Goal: Task Accomplishment & Management: Manage account settings

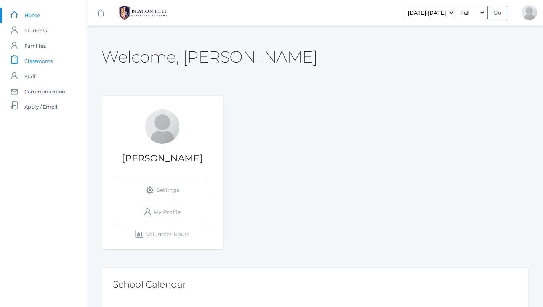
click at [51, 62] on span "Classrooms" at bounding box center [38, 60] width 28 height 15
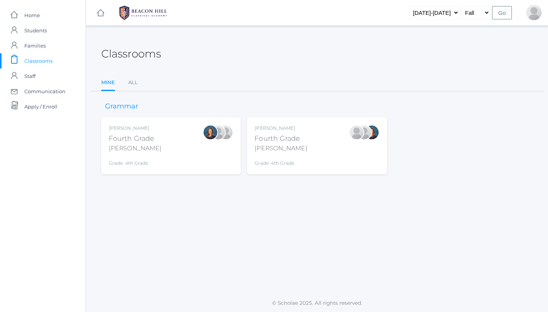
click at [305, 139] on div "[PERSON_NAME] Fourth Grade [PERSON_NAME] Grade: 4th Grade 04LA" at bounding box center [317, 146] width 125 height 42
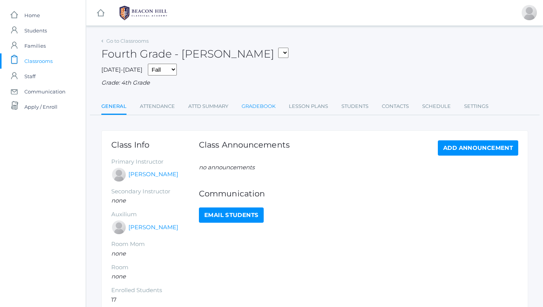
click at [260, 99] on link "Gradebook" at bounding box center [258, 106] width 34 height 15
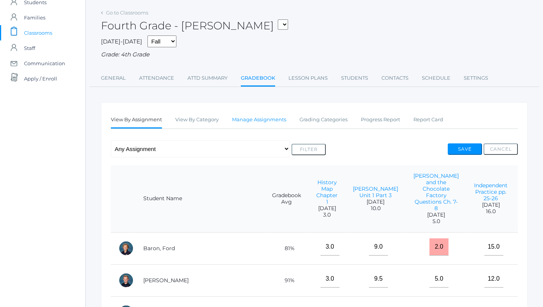
click at [259, 117] on link "Manage Assignments" at bounding box center [259, 119] width 54 height 15
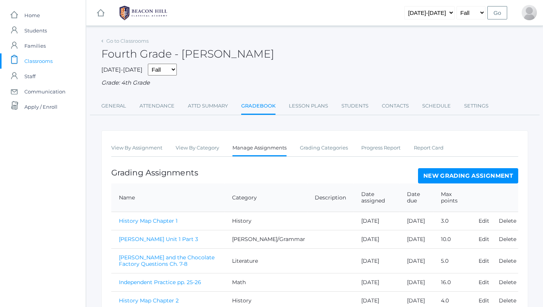
click at [459, 174] on link "New Grading Assignment" at bounding box center [468, 175] width 100 height 15
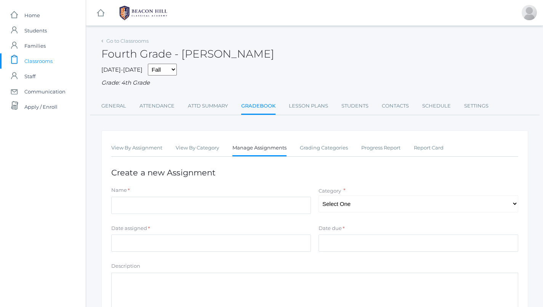
click at [196, 192] on div "Name *" at bounding box center [211, 191] width 200 height 10
click at [196, 201] on input "Name" at bounding box center [211, 204] width 200 height 17
type input "Spelling Quiz 4"
select select "1091"
click at [261, 234] on input "Date assigned" at bounding box center [211, 242] width 200 height 17
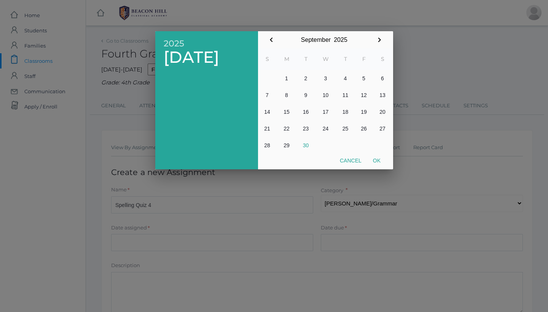
click at [305, 145] on button "30" at bounding box center [306, 145] width 18 height 17
click at [382, 158] on button "Ok" at bounding box center [376, 161] width 19 height 14
type input "2025-09-30"
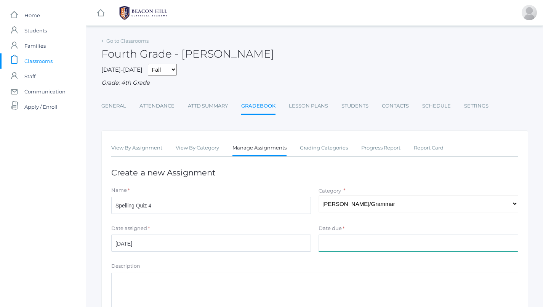
click at [364, 239] on input "Date due" at bounding box center [418, 242] width 200 height 17
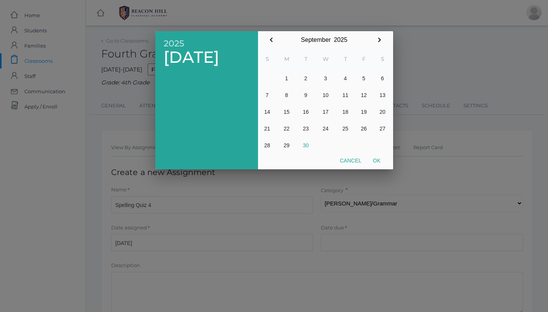
click at [305, 144] on button "30" at bounding box center [306, 145] width 18 height 17
click at [374, 161] on button "Ok" at bounding box center [376, 161] width 19 height 14
type input "2025-09-30"
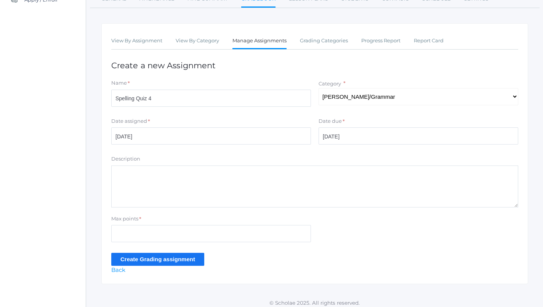
scroll to position [107, 0]
click at [167, 232] on input "Max points" at bounding box center [211, 233] width 200 height 17
type input "12"
click at [167, 258] on input "Create Grading assignment" at bounding box center [157, 259] width 93 height 13
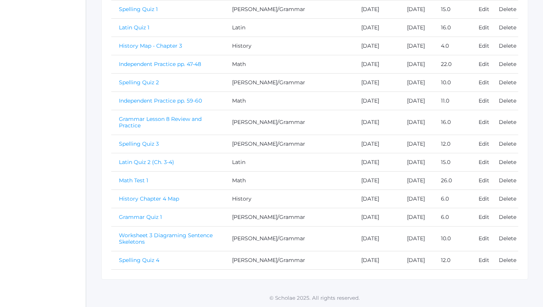
scroll to position [463, 0]
click at [157, 256] on link "Spelling Quiz 4" at bounding box center [139, 259] width 40 height 7
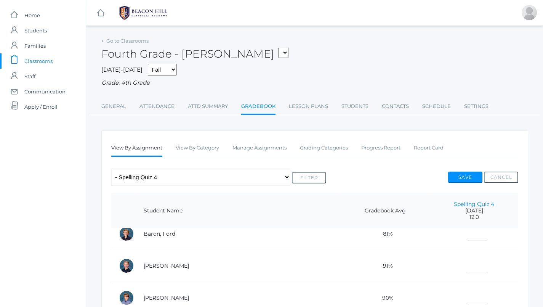
scroll to position [42, 0]
click at [462, 217] on th "Spelling Quiz 4 2025-09-30 12.0" at bounding box center [474, 210] width 88 height 35
click at [461, 200] on link "Spelling Quiz 4" at bounding box center [474, 203] width 40 height 7
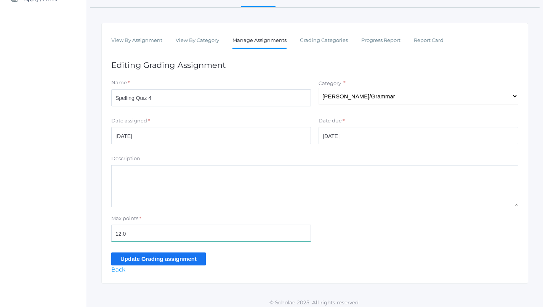
scroll to position [107, 0]
click at [161, 225] on input "12.0" at bounding box center [211, 233] width 200 height 17
click at [155, 225] on input "12.0" at bounding box center [211, 233] width 200 height 17
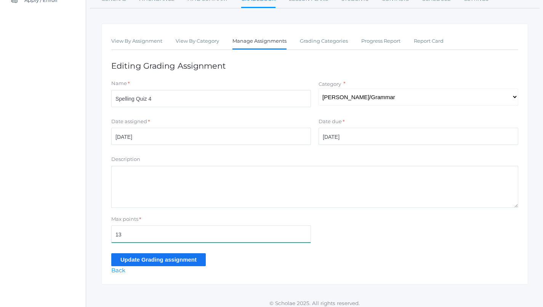
type input "13"
click at [164, 253] on input "Update Grading assignment" at bounding box center [158, 259] width 94 height 13
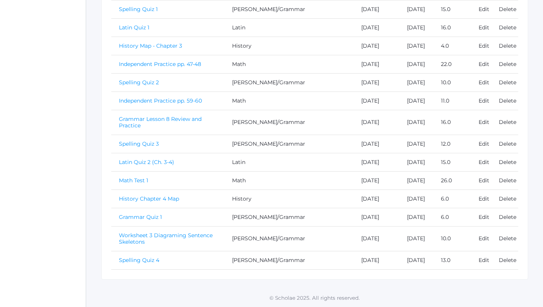
scroll to position [463, 0]
click at [146, 257] on link "Spelling Quiz 4" at bounding box center [139, 259] width 40 height 7
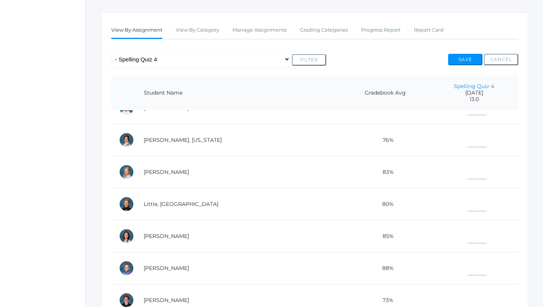
scroll to position [265, 0]
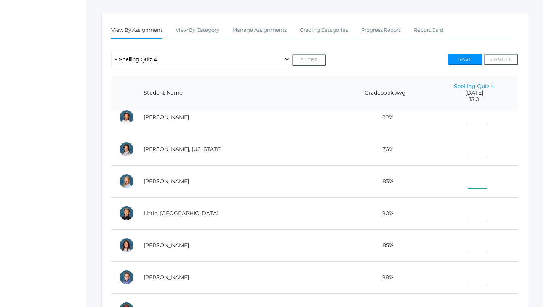
click at [467, 177] on input"] "text" at bounding box center [476, 179] width 19 height 17
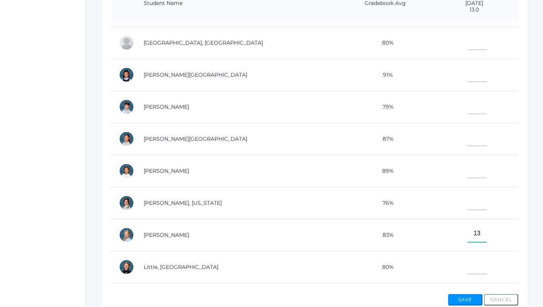
scroll to position [118, 0]
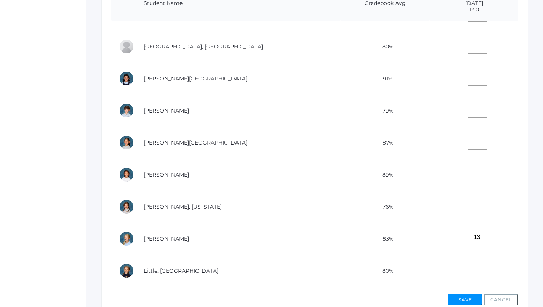
type input"] "13"
click at [467, 81] on input"] "text" at bounding box center [476, 77] width 19 height 17
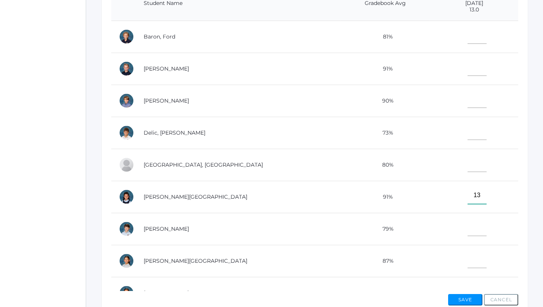
scroll to position [0, 0]
type input"] "13"
click at [467, 68] on input"] "text" at bounding box center [476, 67] width 19 height 17
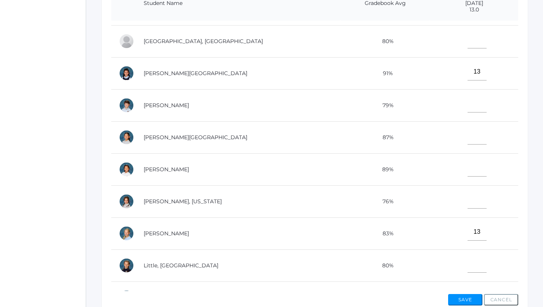
scroll to position [135, 0]
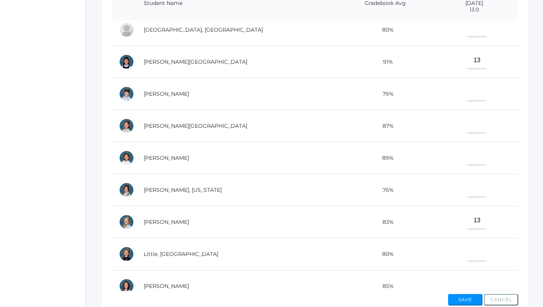
type input"] "10"
click at [467, 256] on input"] "text" at bounding box center [476, 252] width 19 height 17
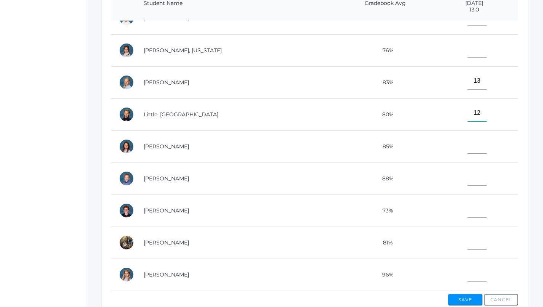
scroll to position [280, 0]
type input"] "12"
click at [467, 201] on input"] "text" at bounding box center [476, 208] width 19 height 17
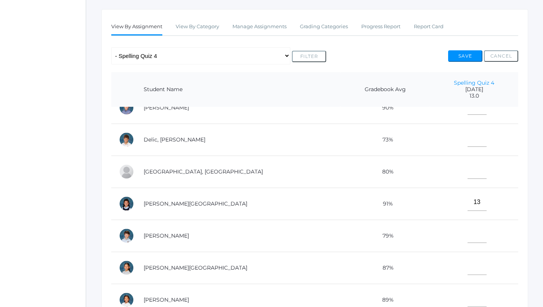
scroll to position [78, 0]
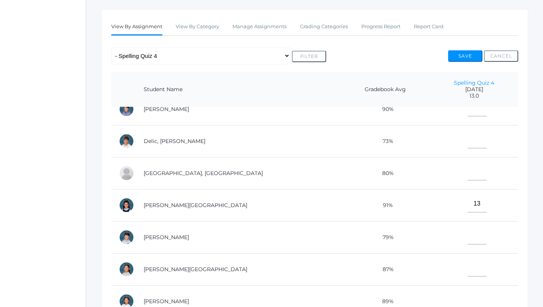
type input"] "7"
click at [467, 169] on input"] "text" at bounding box center [476, 171] width 19 height 17
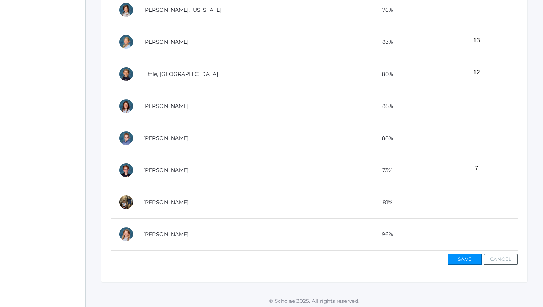
scroll to position [280, 0]
type input"] "12"
click at [467, 225] on input"] "text" at bounding box center [476, 232] width 19 height 17
type input"] "12"
click at [467, 131] on input"] "text" at bounding box center [476, 136] width 19 height 17
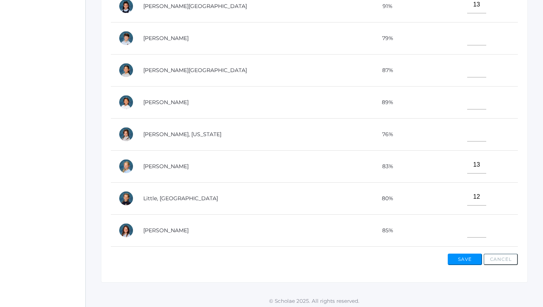
scroll to position [150, 0]
type input"] "11"
click at [467, 71] on input"] "text" at bounding box center [476, 69] width 19 height 17
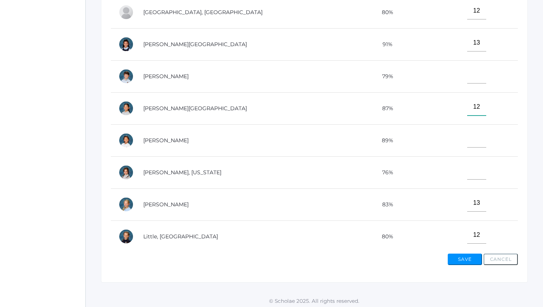
scroll to position [91, 0]
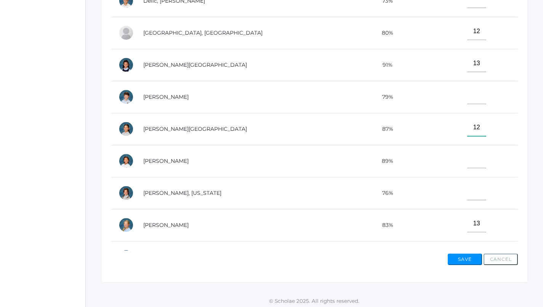
type input"] "12"
click at [450, 101] on td at bounding box center [473, 97] width 88 height 32
click at [467, 88] on input"] "text" at bounding box center [476, 95] width 19 height 17
type input"] "7"
type input"] "5"
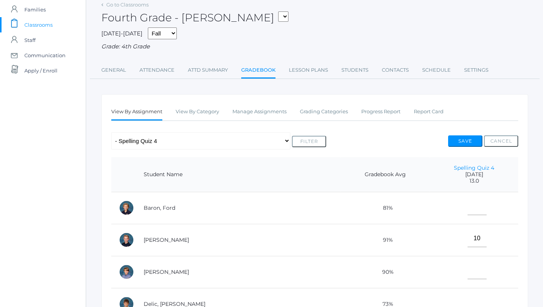
scroll to position [10, 0]
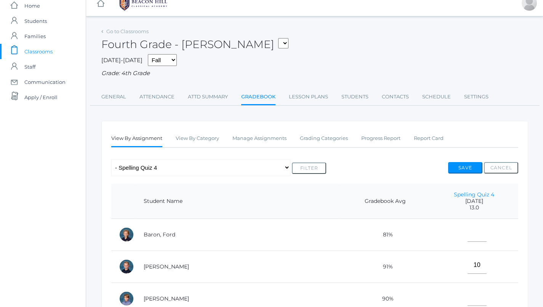
type input"] "7"
click at [457, 165] on button "Save" at bounding box center [465, 167] width 34 height 11
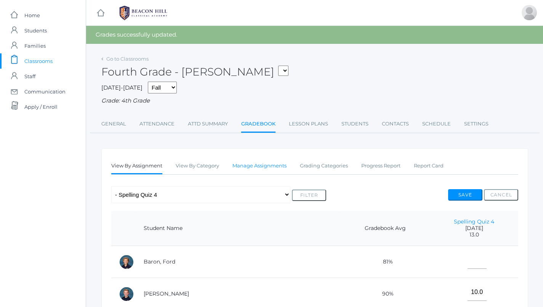
click at [255, 163] on link "Manage Assignments" at bounding box center [259, 165] width 54 height 15
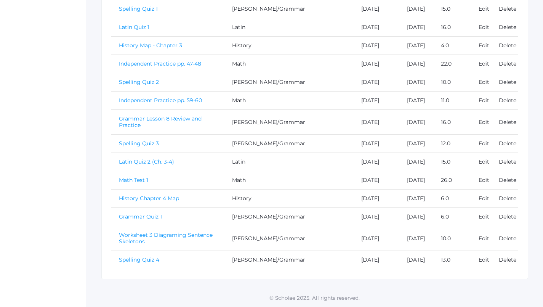
scroll to position [358, 0]
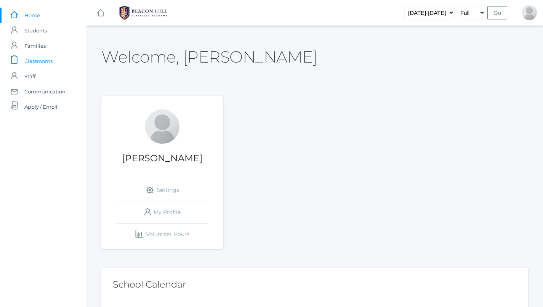
click at [43, 59] on span "Classrooms" at bounding box center [38, 60] width 28 height 15
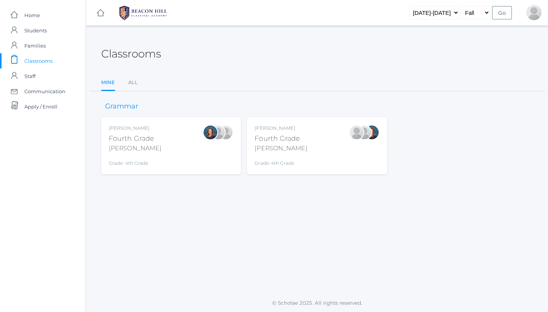
click at [168, 136] on div "[PERSON_NAME] Fourth Grade [PERSON_NAME] Grade: 4th Grade 04LA" at bounding box center [171, 146] width 125 height 42
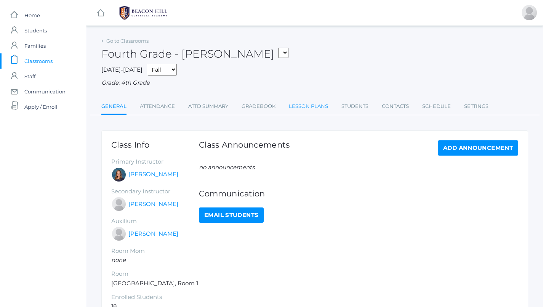
click at [307, 107] on link "Lesson Plans" at bounding box center [308, 106] width 39 height 15
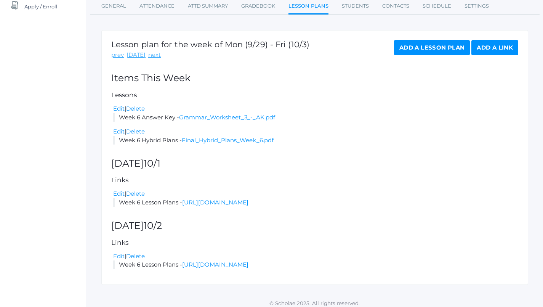
scroll to position [99, 0]
click at [224, 193] on div "Edit | Delete" at bounding box center [315, 194] width 405 height 9
click at [224, 199] on link "[URL][DOMAIN_NAME]" at bounding box center [215, 202] width 66 height 7
